Goal: Check status: Check status

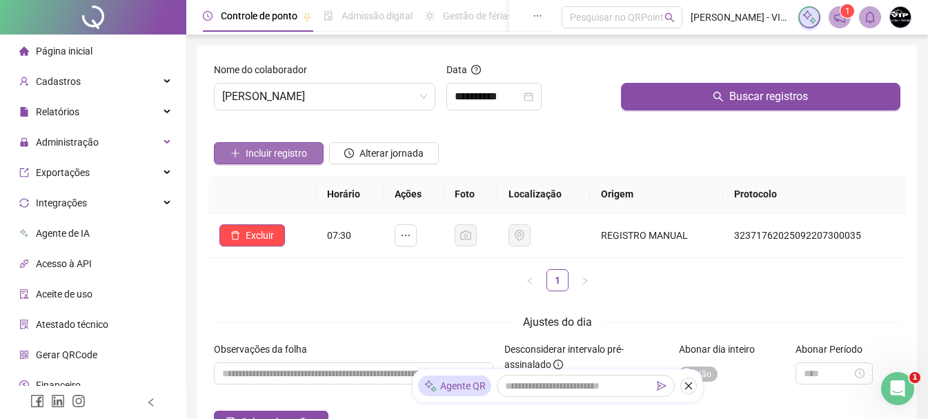
click at [272, 155] on span "Incluir registro" at bounding box center [276, 153] width 61 height 15
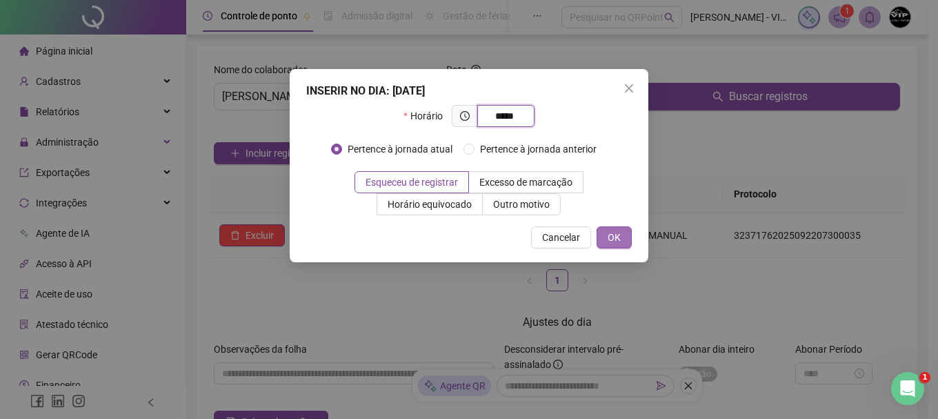
type input "*****"
click at [612, 228] on button "OK" at bounding box center [614, 237] width 35 height 22
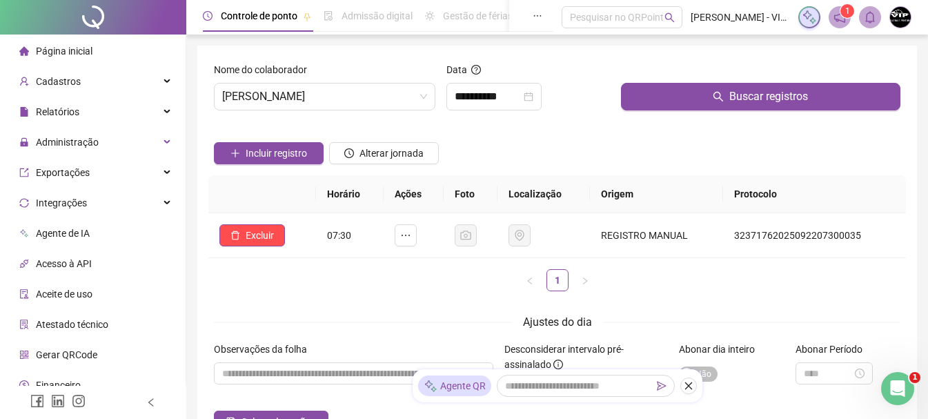
click at [88, 53] on span "Página inicial" at bounding box center [64, 51] width 57 height 11
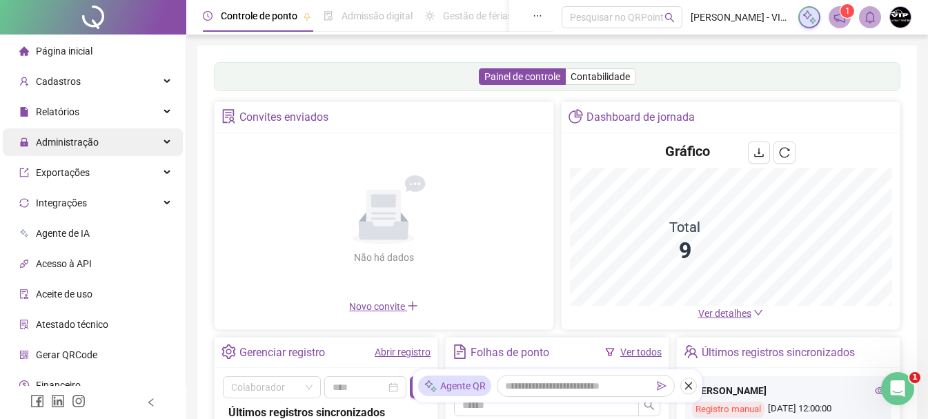
click at [115, 137] on div "Administração" at bounding box center [93, 142] width 180 height 28
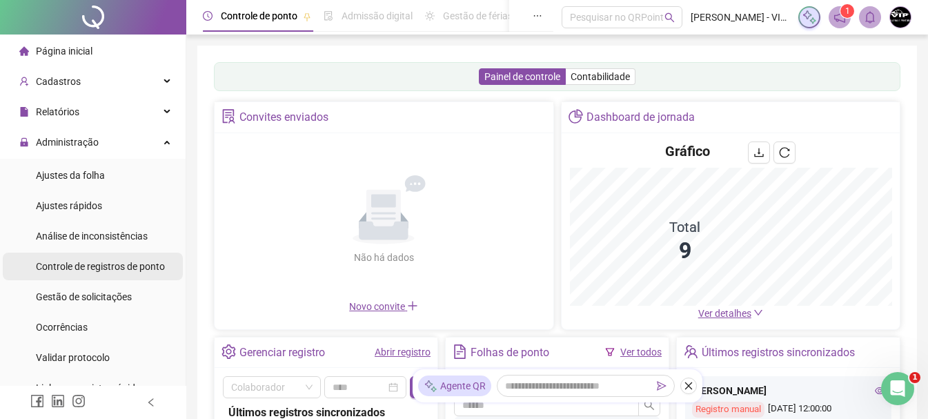
click at [146, 262] on span "Controle de registros de ponto" at bounding box center [100, 266] width 129 height 11
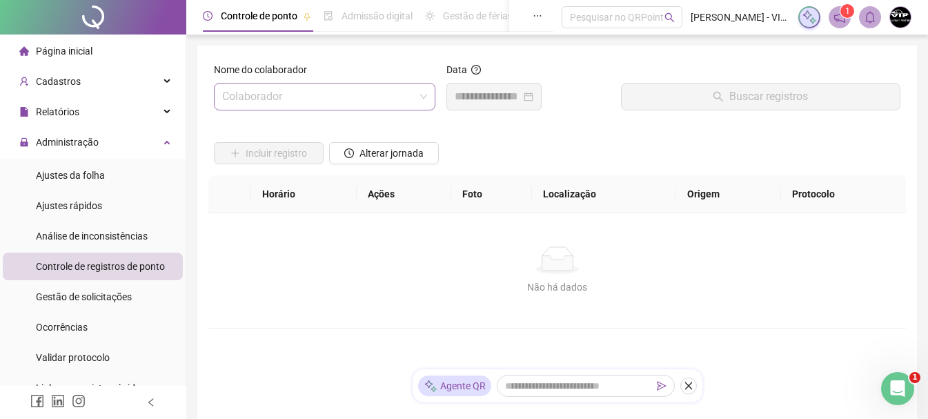
click at [422, 95] on span at bounding box center [324, 96] width 205 height 26
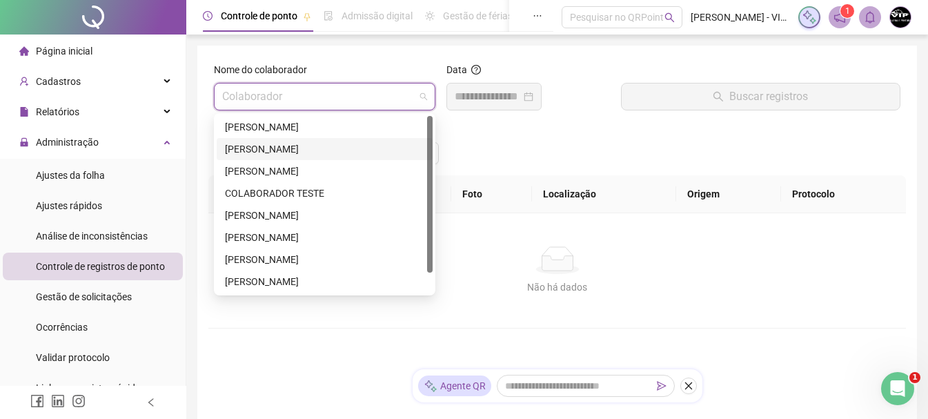
click at [348, 145] on div "[PERSON_NAME]" at bounding box center [324, 148] width 199 height 15
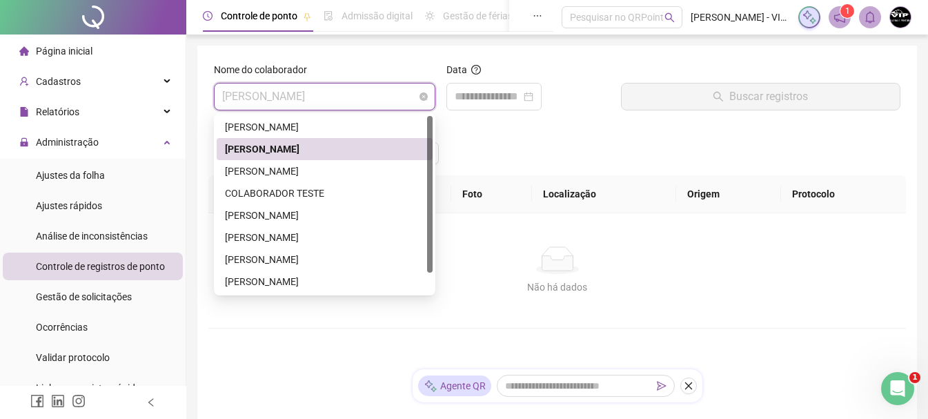
click at [418, 94] on span "[PERSON_NAME]" at bounding box center [324, 96] width 205 height 26
click at [344, 124] on div "[PERSON_NAME]" at bounding box center [324, 126] width 199 height 15
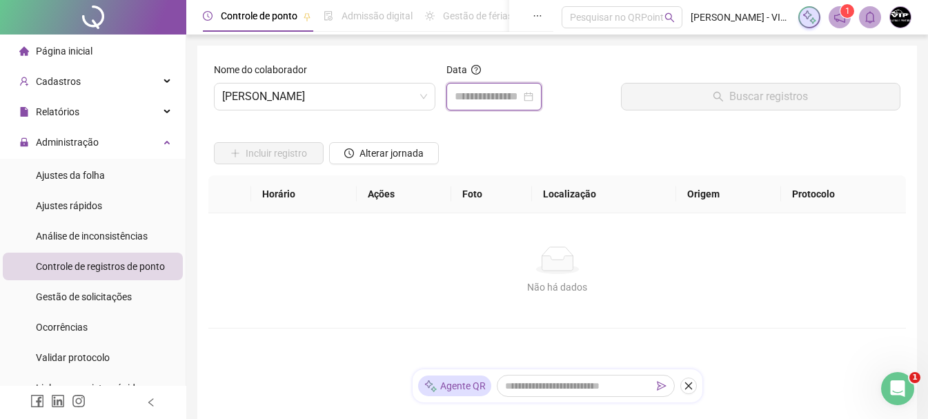
click at [521, 95] on input at bounding box center [488, 96] width 66 height 17
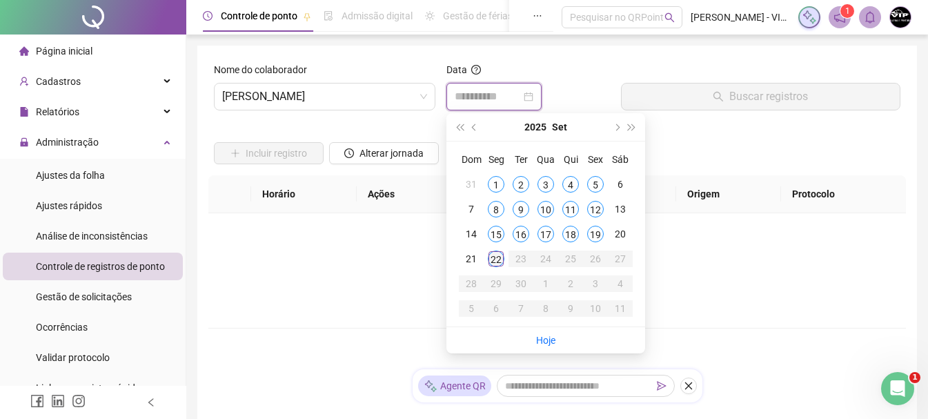
type input "**********"
click at [495, 257] on div "22" at bounding box center [496, 258] width 17 height 17
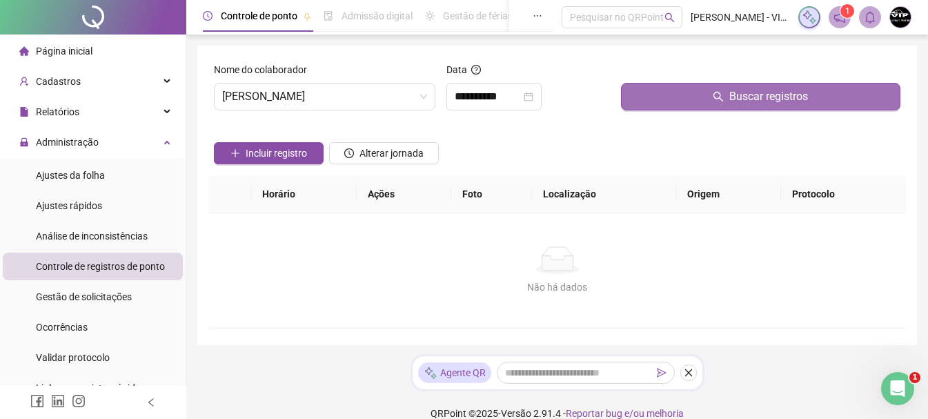
click at [819, 89] on button "Buscar registros" at bounding box center [760, 97] width 279 height 28
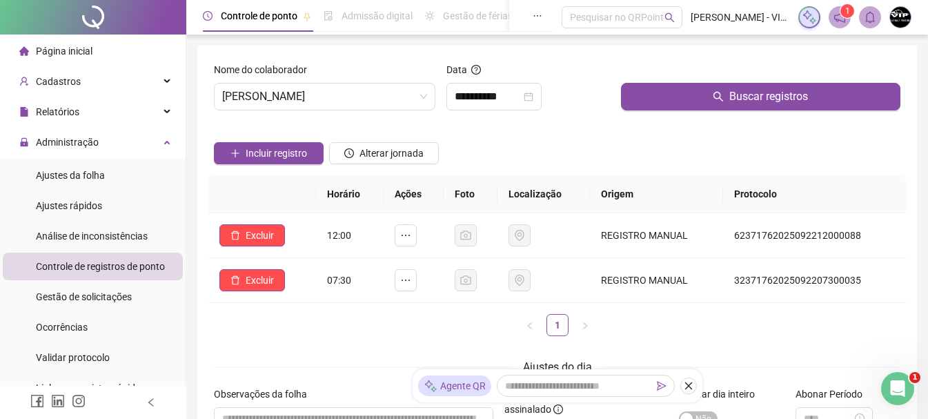
click at [78, 55] on span "Página inicial" at bounding box center [64, 51] width 57 height 11
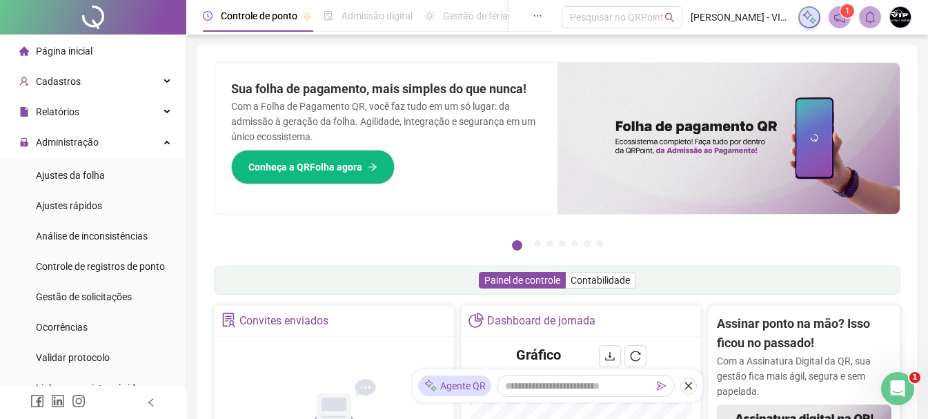
scroll to position [292, 0]
